Goal: Task Accomplishment & Management: Complete application form

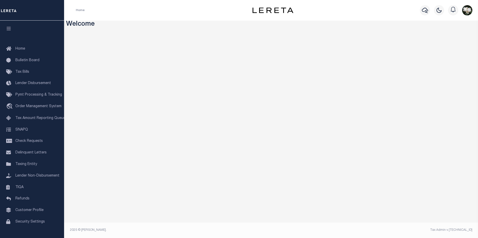
click at [420, 13] on div at bounding box center [425, 10] width 14 height 18
click at [428, 15] on div at bounding box center [425, 10] width 14 height 18
click at [427, 13] on icon "button" at bounding box center [425, 10] width 6 height 5
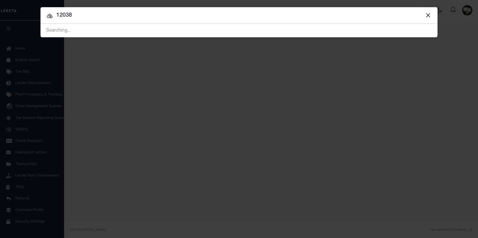
type input "12038"
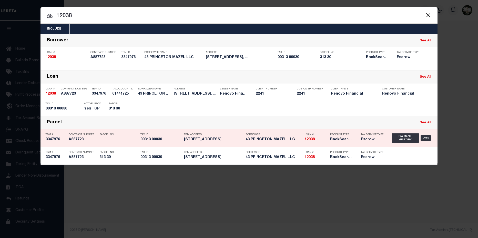
click at [338, 137] on div "Product Type BackSearch,Escrow" at bounding box center [341, 137] width 23 height 15
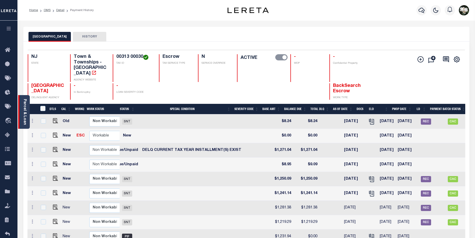
click at [23, 109] on link "Parcel & Loan" at bounding box center [25, 112] width 4 height 26
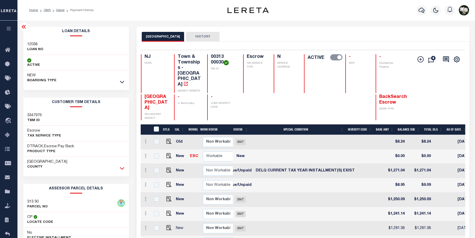
click at [123, 167] on icon at bounding box center [122, 167] width 4 height 5
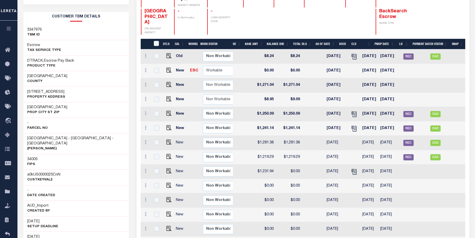
scroll to position [84, 0]
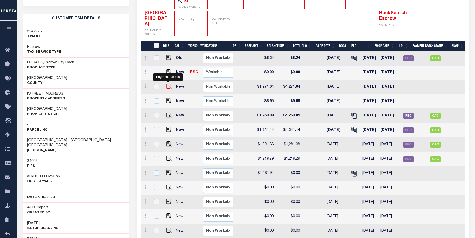
click at [168, 84] on img "" at bounding box center [168, 86] width 5 height 5
checkbox input "true"
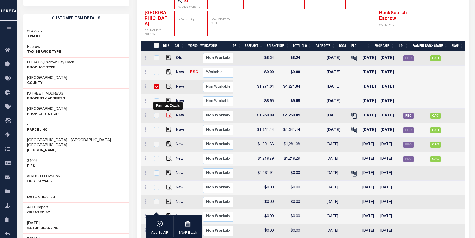
click at [168, 112] on img "" at bounding box center [168, 114] width 5 height 5
checkbox input "true"
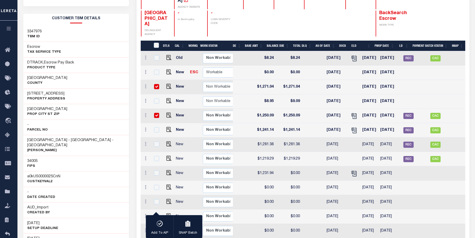
click at [158, 109] on td at bounding box center [156, 116] width 11 height 14
checkbox input "false"
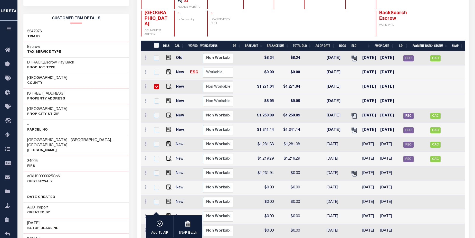
click at [158, 84] on input "checkbox" at bounding box center [156, 86] width 5 height 5
checkbox input "false"
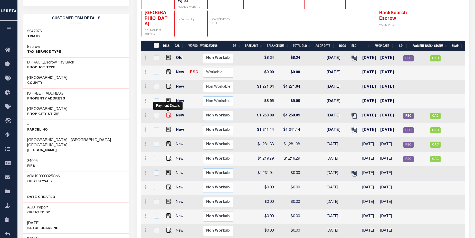
click at [167, 112] on img "" at bounding box center [168, 114] width 5 height 5
checkbox input "true"
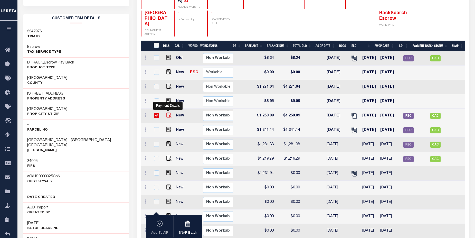
click at [169, 112] on img "" at bounding box center [168, 114] width 5 height 5
checkbox input "false"
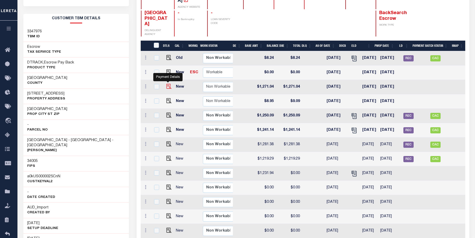
click at [171, 84] on img "" at bounding box center [168, 86] width 5 height 5
checkbox input "true"
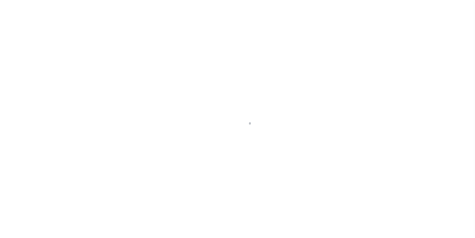
select select "DUE"
select select "17"
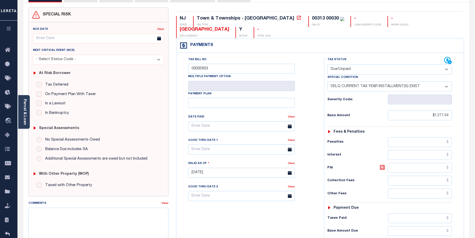
scroll to position [1, 0]
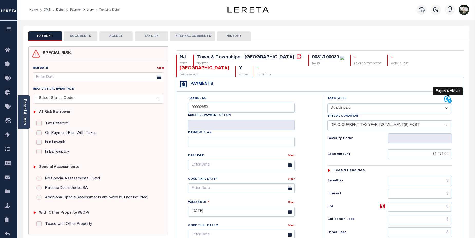
click at [447, 99] on icon at bounding box center [448, 99] width 8 height 8
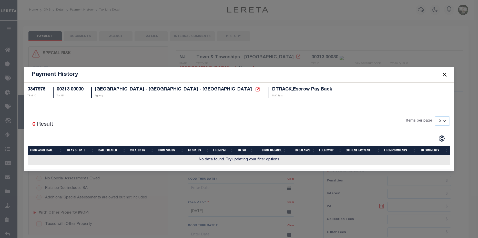
click at [446, 76] on button "Close" at bounding box center [445, 74] width 7 height 7
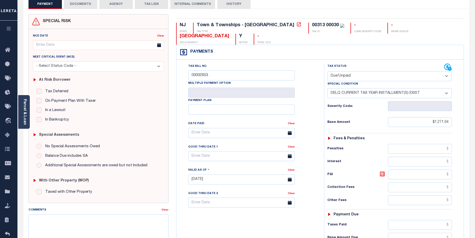
scroll to position [0, 0]
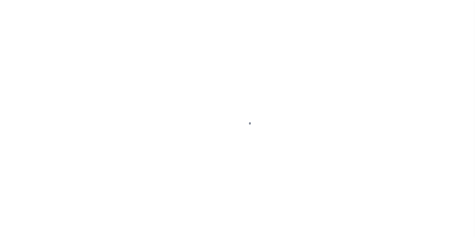
select select "SNT"
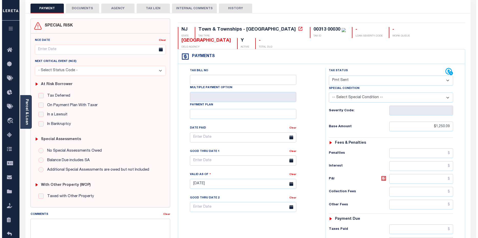
scroll to position [25, 0]
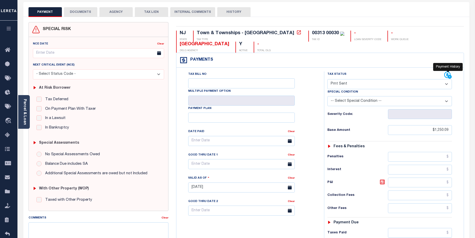
click at [448, 77] on icon at bounding box center [449, 77] width 4 height 4
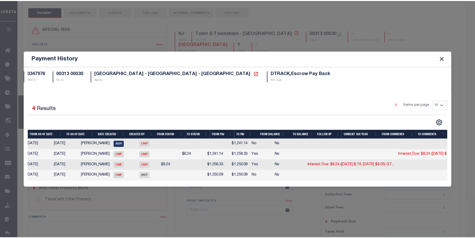
scroll to position [0, 0]
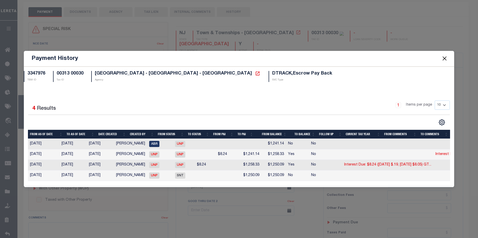
drag, startPoint x: 442, startPoint y: 56, endPoint x: 429, endPoint y: 89, distance: 35.7
click at [442, 57] on button "Close" at bounding box center [445, 58] width 7 height 7
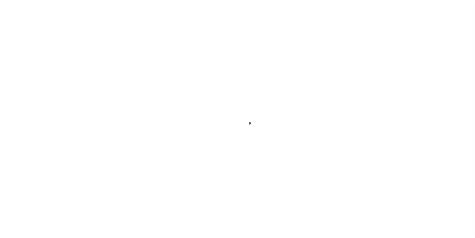
select select "SNT"
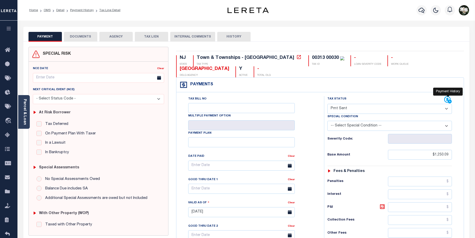
click at [445, 101] on icon at bounding box center [448, 100] width 8 height 8
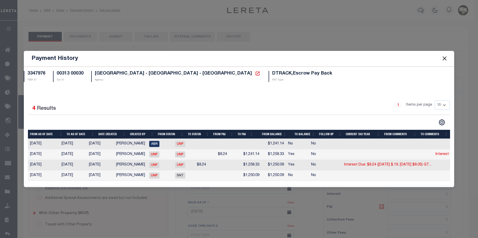
click at [445, 55] on button "Close" at bounding box center [445, 58] width 7 height 7
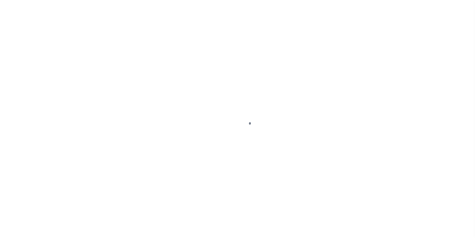
select select "SNT"
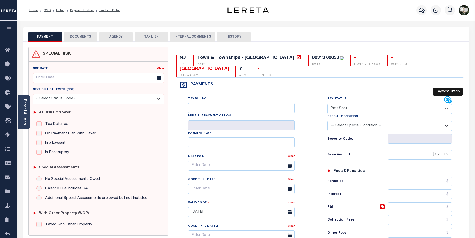
click at [450, 100] on icon at bounding box center [449, 101] width 4 height 4
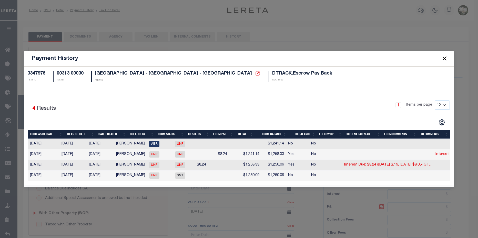
click at [442, 58] on button "Close" at bounding box center [445, 58] width 7 height 7
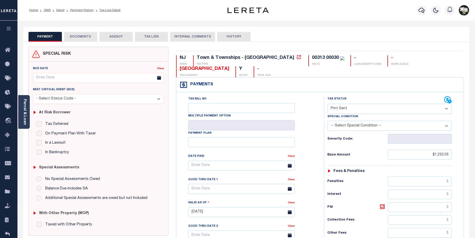
click at [226, 35] on button "HISTORY" at bounding box center [233, 37] width 33 height 10
select select "50"
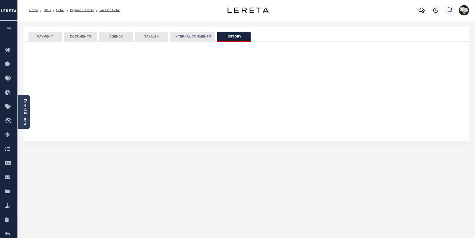
select select "50"
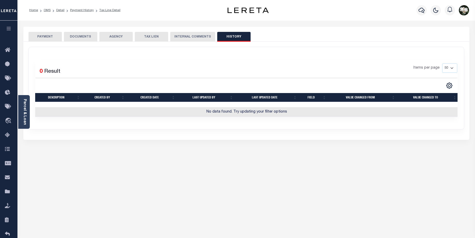
click at [45, 38] on button "PAYMENT" at bounding box center [44, 37] width 33 height 10
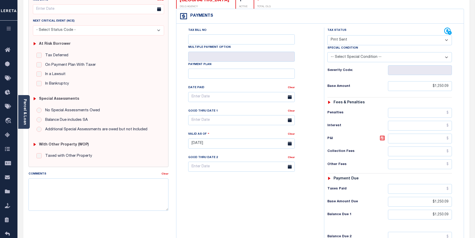
scroll to position [68, 0]
click at [56, 186] on textarea "Comments" at bounding box center [98, 194] width 140 height 32
paste textarea "CAS- 47758 2025 Annual- Base $398.44 P&I $254.41 - Lereta responsible Total Due…"
drag, startPoint x: 42, startPoint y: 183, endPoint x: 91, endPoint y: 169, distance: 50.7
click at [76, 181] on textarea "CAS- 47758 2025 Annual- Base $398.44 P&I $254.41 - Lereta responsible Total Due…" at bounding box center [98, 194] width 140 height 32
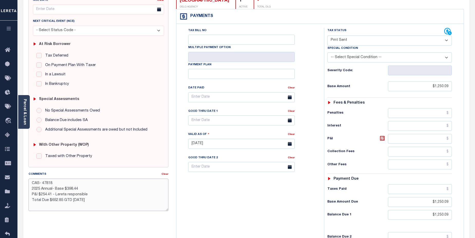
drag, startPoint x: 41, startPoint y: 189, endPoint x: 53, endPoint y: 188, distance: 11.6
click at [53, 188] on textarea "CAS- 47818 2025 Annual- Base $398.44 P&I $254.41 - Lereta responsible Total Due…" at bounding box center [98, 194] width 140 height 32
drag, startPoint x: 64, startPoint y: 190, endPoint x: 75, endPoint y: 190, distance: 11.0
click at [78, 190] on textarea "CAS- 47818 2025 3rd /- Base $398.44 P&I $254.41 - Lereta responsible Total Due …" at bounding box center [98, 194] width 140 height 32
click at [63, 188] on textarea "CAS- 47818 2025 3rd /- Base $398.44 P&I $254.41 - Lereta responsible Total Due …" at bounding box center [98, 194] width 140 height 32
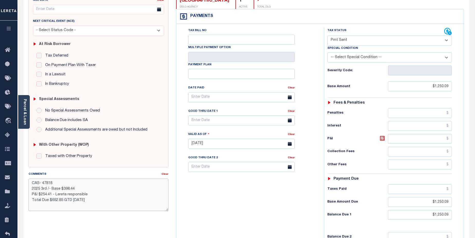
click at [68, 188] on textarea "CAS- 47818 2025 3rd /- Base $398.44 P&I $254.41 - Lereta responsible Total Due …" at bounding box center [98, 194] width 140 height 32
drag, startPoint x: 64, startPoint y: 189, endPoint x: 157, endPoint y: 179, distance: 93.7
click at [94, 188] on textarea "CAS- 47818 2025 3rd /- Base $398.44 P&I $254.41 - Lereta responsible Total Due …" at bounding box center [98, 194] width 140 height 32
drag, startPoint x: 40, startPoint y: 193, endPoint x: 52, endPoint y: 195, distance: 11.4
click at [52, 195] on textarea "CAS- 47818 2025 3rd /- Base $1271.04 P&I $254.41 - Lereta responsible Total Due…" at bounding box center [98, 194] width 140 height 32
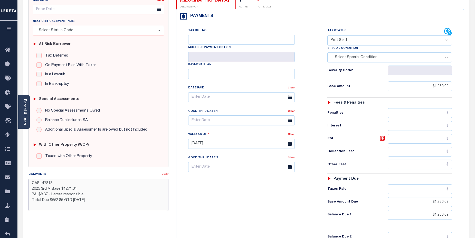
drag, startPoint x: 50, startPoint y: 201, endPoint x: 63, endPoint y: 200, distance: 13.4
click at [63, 200] on textarea "CAS- 47818 2025 3rd /- Base $1271.04 P&I $8.37 - Lereta responsible Total Due $…" at bounding box center [98, 194] width 140 height 32
click at [61, 200] on textarea "CAS- 47818 2025 3rd /- Base $1271.04 P&I $8.37 - Lereta responsible Total Due $…" at bounding box center [98, 194] width 140 height 32
click at [121, 194] on textarea "CAS- 47818 2025 3rd /- Base $1271.04 P&I $8.37 - Lereta responsible Total Due $…" at bounding box center [98, 194] width 140 height 32
drag, startPoint x: 51, startPoint y: 201, endPoint x: 62, endPoint y: 201, distance: 11.3
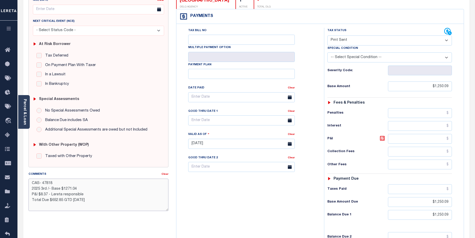
click at [62, 201] on textarea "CAS- 47818 2025 3rd /- Base $1271.04 P&I $8.37 - Lereta responsible Total Due $…" at bounding box center [98, 194] width 140 height 32
drag, startPoint x: 31, startPoint y: 203, endPoint x: 91, endPoint y: 201, distance: 59.8
click at [91, 201] on textarea "CAS- 47818 2025 3rd /- Base $1271.04 P&I $8.37 - Lereta responsible Total Due $…" at bounding box center [98, 194] width 140 height 32
click at [96, 202] on textarea "CAS- 47818 2025 3rd /- Base $1271.04 P&I $8.37 - Lereta responsible Total Due $…" at bounding box center [98, 194] width 140 height 32
click at [77, 206] on textarea "CAS- 47818 2025 3rd /- Base $1271.04 P&I $8.37 - Lereta responsible Total Due $…" at bounding box center [98, 194] width 140 height 32
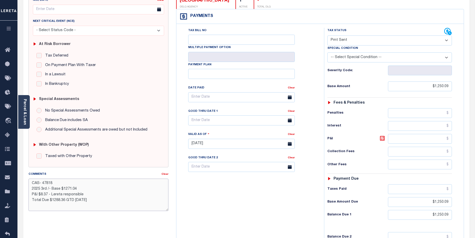
paste textarea "Total Due $1288.36 GTD 08/31/25"
click at [64, 189] on textarea "CAS- 47818 2025 3rd /- Base $1271.04 P&I $8.37 - Lereta responsible Total Due $…" at bounding box center [98, 194] width 140 height 32
click at [52, 201] on textarea "CAS- 47818 2025 3rd /- Base $1,271.04 P&I $8.37 - Lereta responsible Total Due …" at bounding box center [98, 194] width 140 height 32
drag, startPoint x: 53, startPoint y: 206, endPoint x: 64, endPoint y: 206, distance: 11.3
click at [64, 206] on textarea "CAS- 47818 2025 3rd /- Base $1,271.04 P&I $8.37 - Lereta responsible Total Due …" at bounding box center [98, 194] width 140 height 32
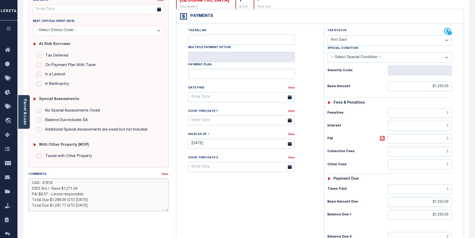
drag, startPoint x: 77, startPoint y: 206, endPoint x: 75, endPoint y: 200, distance: 6.9
click at [78, 206] on textarea "CAS- 47818 2025 3rd /- Base $1,271.04 P&I $8.37 - Lereta responsible Total Due …" at bounding box center [98, 194] width 140 height 32
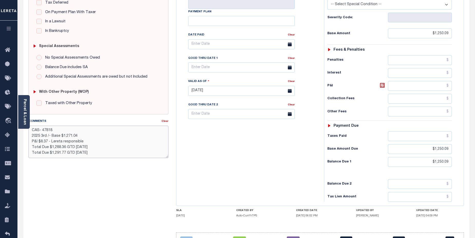
scroll to position [150, 0]
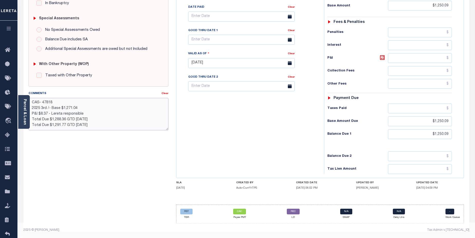
click at [129, 117] on textarea "CAS- 47818 2025 3rd /- Base $1,271.04 P&I $8.37 - Lereta responsible Total Due …" at bounding box center [98, 114] width 140 height 32
type textarea "CAS- 47818 2025 3rd /- Base $1,271.04 P&I $8.37 - Lereta responsible Total Due …"
type input "[DATE]"
click at [283, 122] on div "Tax Bill No Multiple Payment Option Payment Plan Clear" at bounding box center [249, 60] width 142 height 227
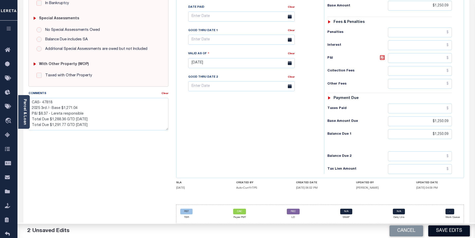
click at [455, 229] on button "Save Edits" at bounding box center [449, 230] width 42 height 11
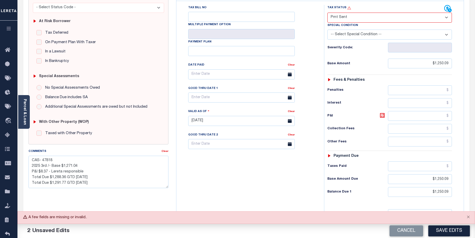
scroll to position [85, 0]
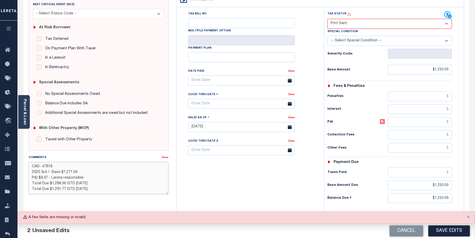
drag, startPoint x: 32, startPoint y: 168, endPoint x: 97, endPoint y: 191, distance: 69.3
click at [97, 191] on textarea "CAS- 47818 2025 3rd /- Base $1,271.04 P&I $8.37 - Lereta responsible Total Due …" at bounding box center [98, 178] width 140 height 32
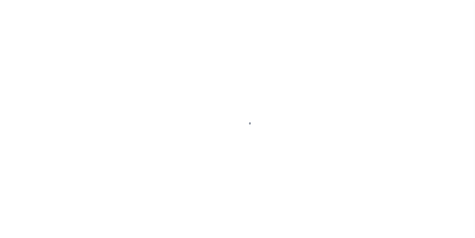
select select "DUE"
select select "17"
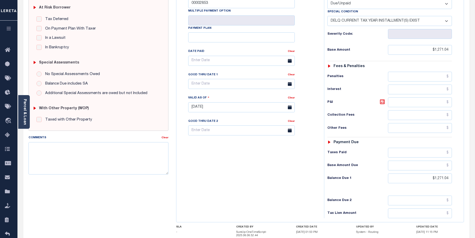
scroll to position [125, 0]
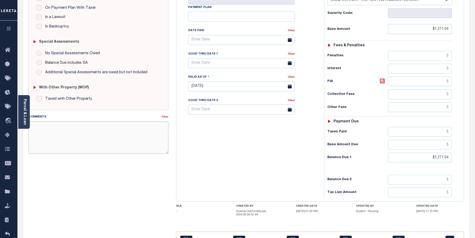
click at [89, 130] on textarea "Comments" at bounding box center [98, 137] width 140 height 32
paste textarea "CAS- 47818 2025 3rd /- Base $1,271.04 P&I $8.37 - Lereta responsible Total Due …"
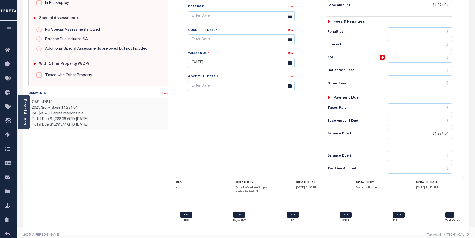
scroll to position [150, 0]
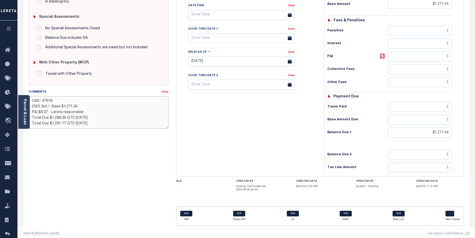
type textarea "CAS- 47818 2025 3rd /- Base $1,271.04 P&I $8.37 - Lereta responsible Total Due …"
type input "[DATE]"
click at [267, 151] on div "Tax Bill No 00002853 Multiple Payment Option Payment Plan" at bounding box center [249, 59] width 142 height 227
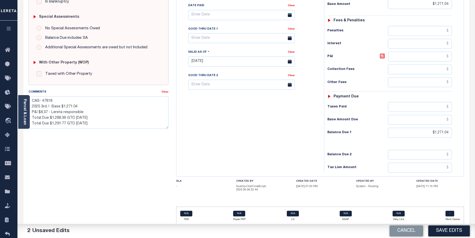
click at [440, 222] on div "N/A TBR N/A Payee PMT N/A LD N/A SNAP N/A Delq Ltrs - Work Queue" at bounding box center [320, 215] width 288 height 19
click at [456, 229] on button "Save Edits" at bounding box center [449, 230] width 42 height 11
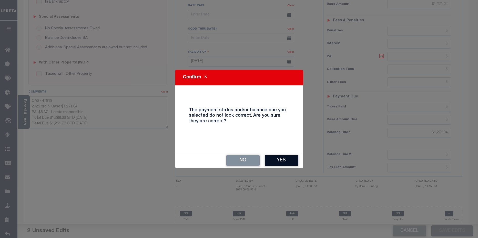
click at [292, 160] on button "Yes" at bounding box center [281, 160] width 33 height 11
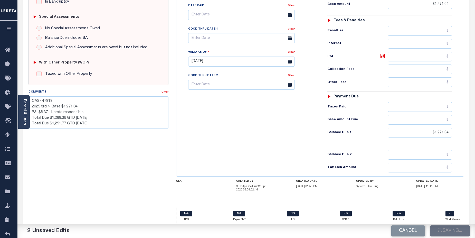
checkbox input "false"
type textarea "CAS- 47818 2025 3rd /- Base $1,271.04 P&I $8.37 - Lereta responsible Total Due …"
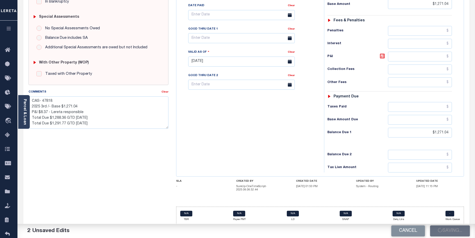
type input "$1,271.04"
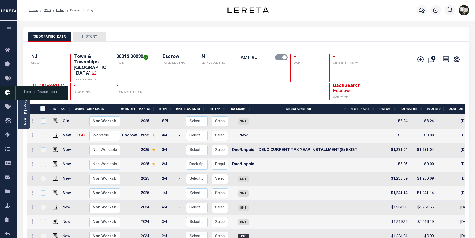
click at [10, 92] on icon at bounding box center [9, 92] width 8 height 6
